Goal: Book appointment/travel/reservation

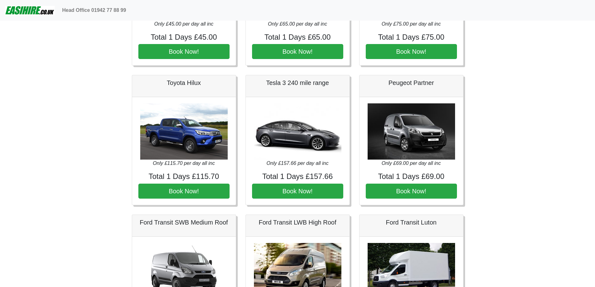
scroll to position [219, 0]
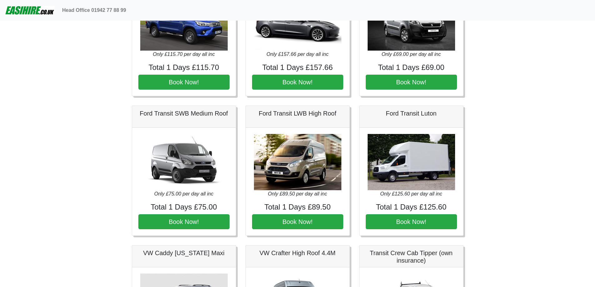
click at [182, 159] on img at bounding box center [183, 162] width 87 height 56
click at [174, 160] on img at bounding box center [183, 162] width 87 height 56
click at [173, 179] on img at bounding box center [183, 162] width 87 height 56
click at [180, 209] on h4 "Total 1 Days £75.00" at bounding box center [183, 207] width 91 height 9
click at [183, 151] on img at bounding box center [183, 162] width 87 height 56
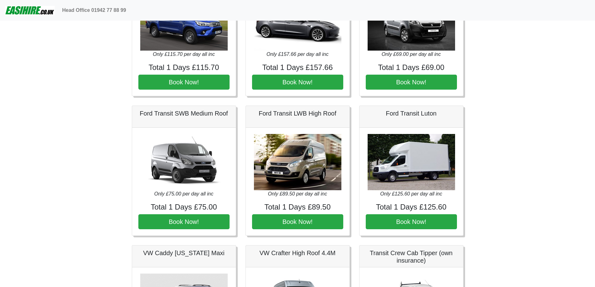
click at [183, 151] on img at bounding box center [183, 162] width 87 height 56
drag, startPoint x: 183, startPoint y: 151, endPoint x: 184, endPoint y: 144, distance: 6.3
click at [183, 150] on img at bounding box center [183, 162] width 87 height 56
click at [183, 134] on img at bounding box center [183, 162] width 87 height 56
click at [187, 112] on h5 "Ford Transit SWB Medium Roof" at bounding box center [183, 113] width 91 height 7
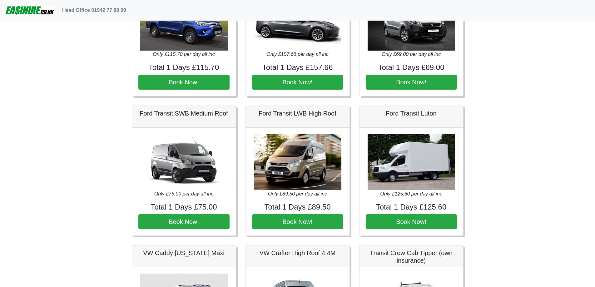
click at [189, 163] on img at bounding box center [183, 162] width 87 height 56
click at [175, 199] on div "Only £75.00 per day all inc Total 1 Days £75.00 Book Now!" at bounding box center [184, 182] width 104 height 108
click at [190, 187] on img at bounding box center [183, 162] width 87 height 56
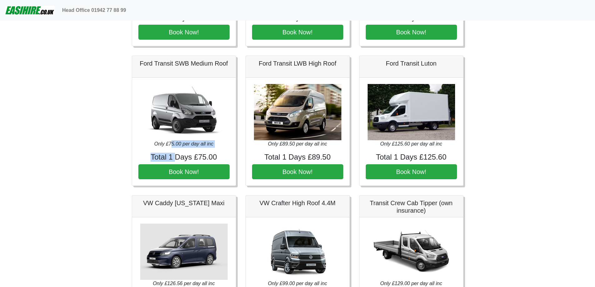
scroll to position [207, 0]
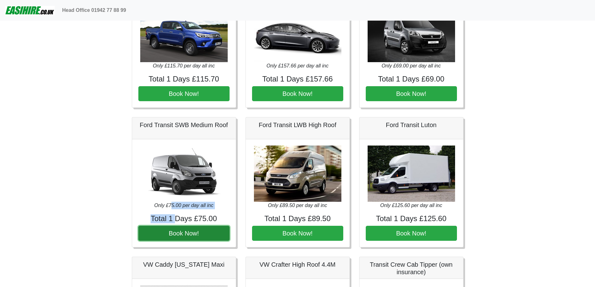
click at [193, 230] on button "Book Now!" at bounding box center [183, 233] width 91 height 15
